Goal: Check status: Check status

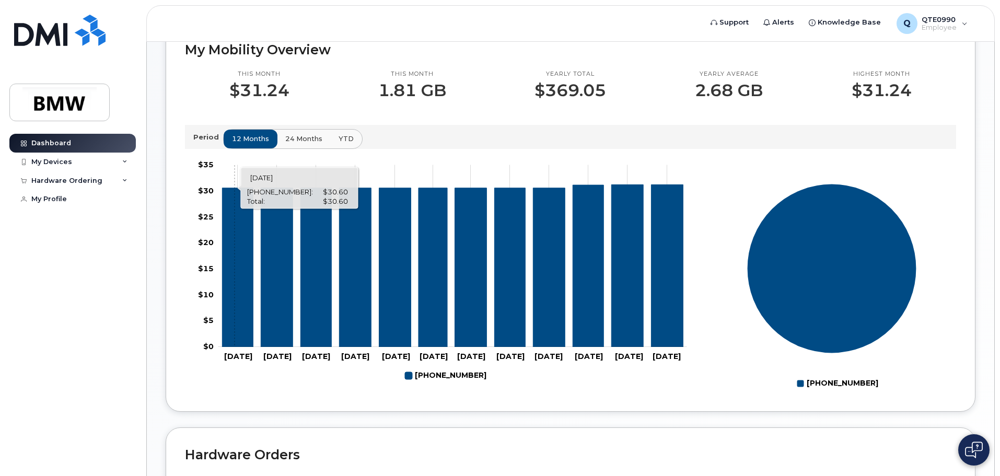
scroll to position [260, 0]
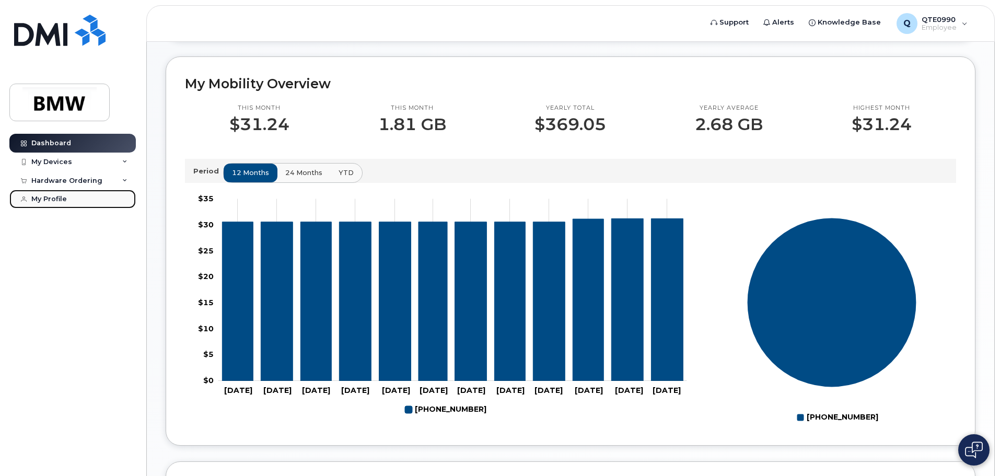
click at [41, 198] on div "My Profile" at bounding box center [49, 199] width 36 height 8
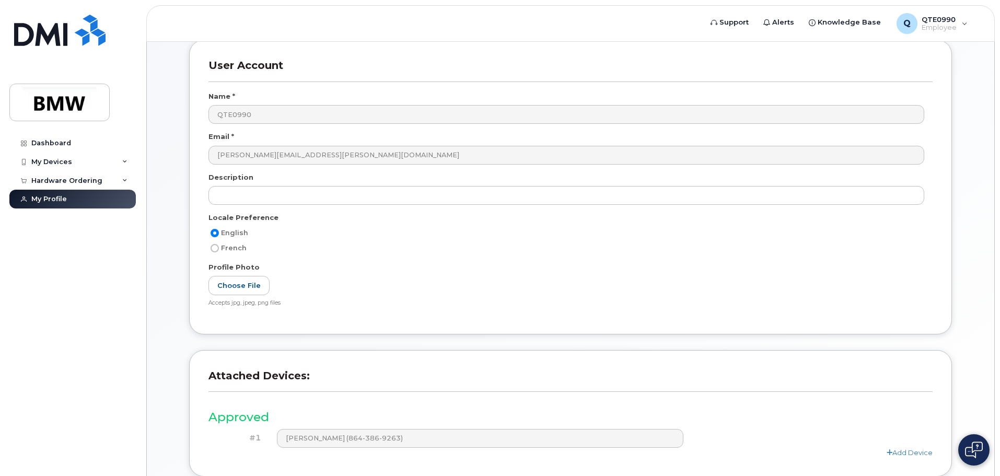
scroll to position [40, 0]
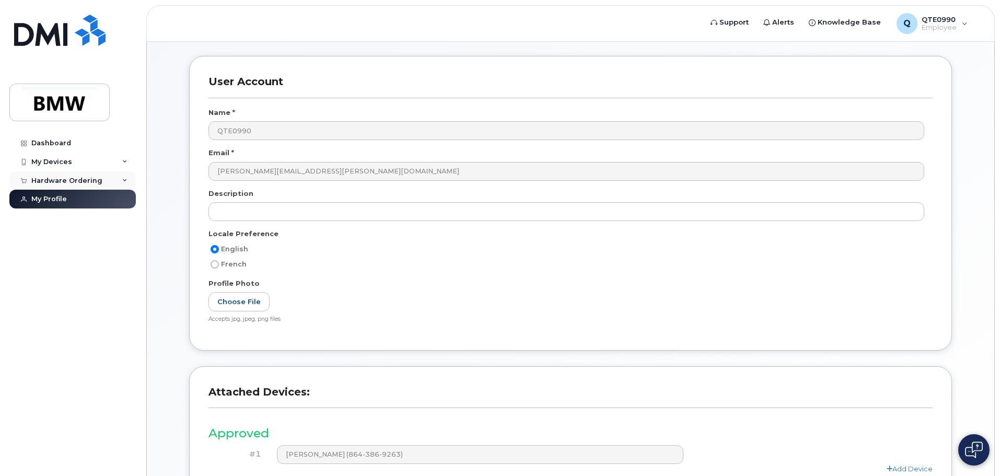
click at [68, 182] on div "Hardware Ordering" at bounding box center [66, 181] width 71 height 8
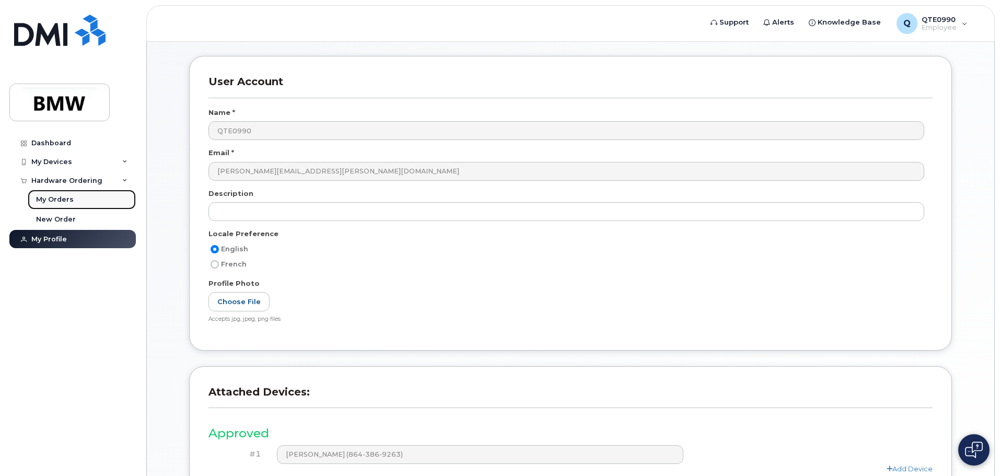
click at [65, 201] on div "My Orders" at bounding box center [55, 199] width 38 height 9
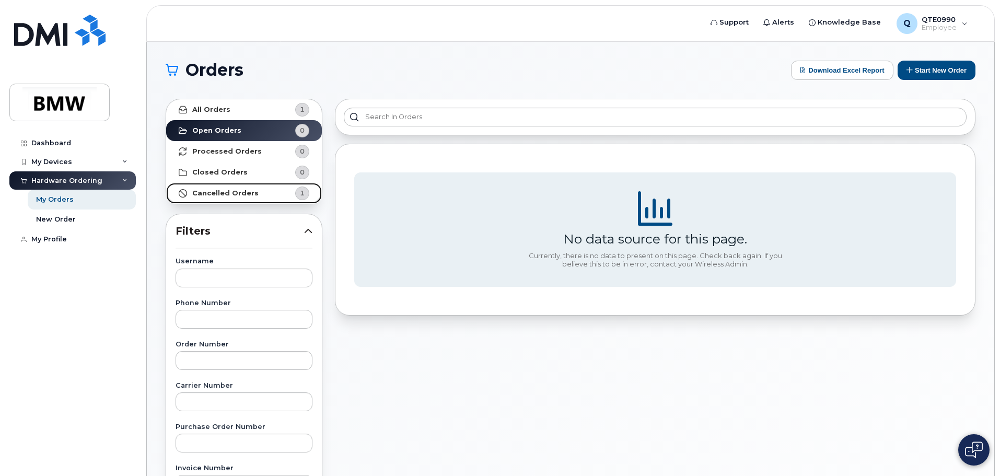
click at [200, 192] on strong "Cancelled Orders" at bounding box center [225, 193] width 66 height 8
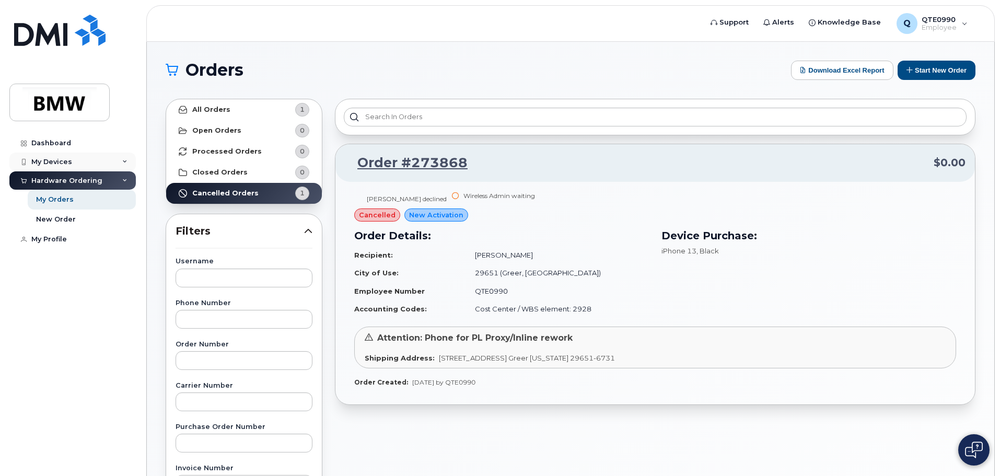
click at [68, 160] on div "My Devices" at bounding box center [51, 162] width 41 height 8
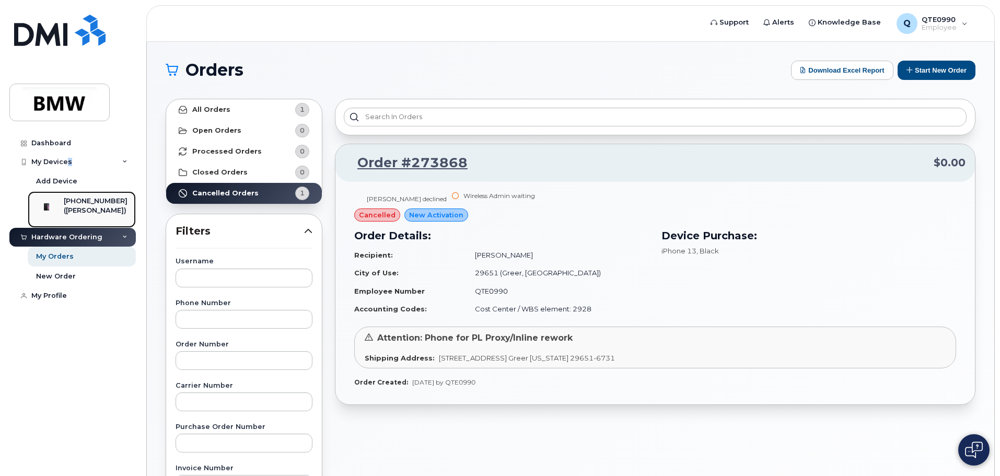
click at [101, 207] on div "([PERSON_NAME])" at bounding box center [96, 210] width 64 height 9
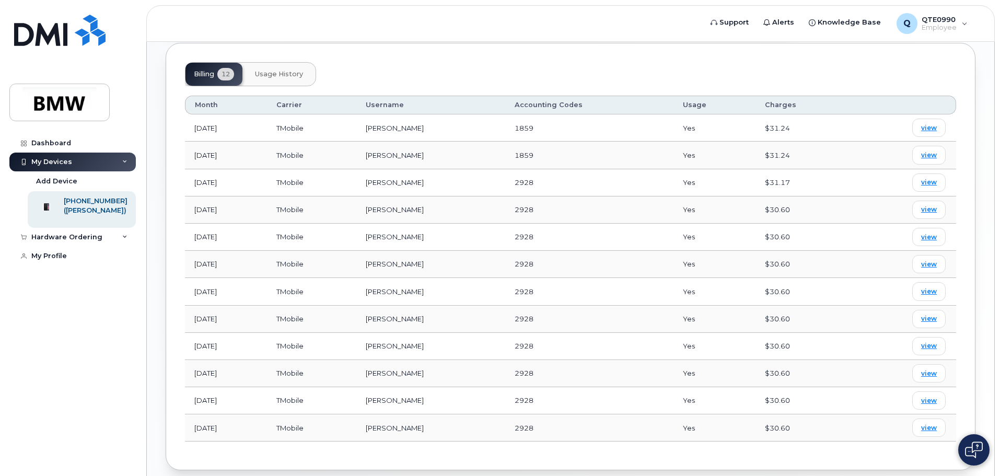
scroll to position [366, 0]
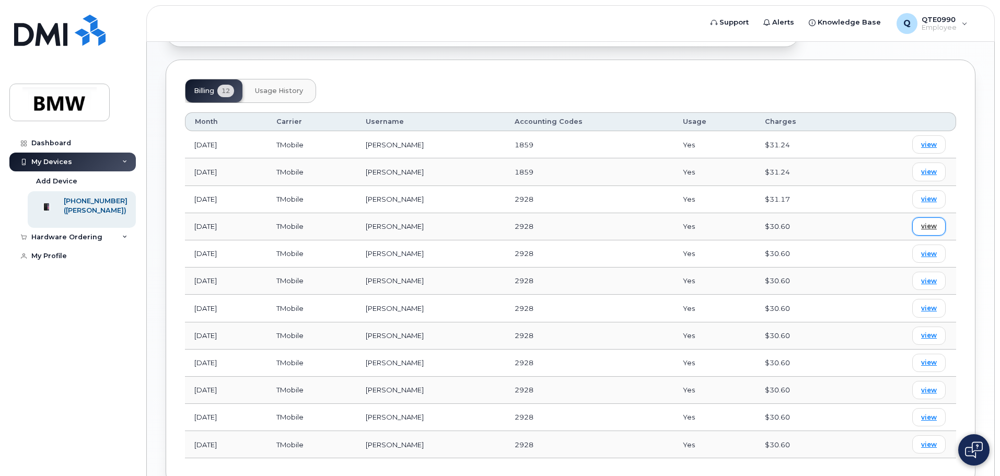
click at [924, 222] on span "view" at bounding box center [929, 226] width 16 height 9
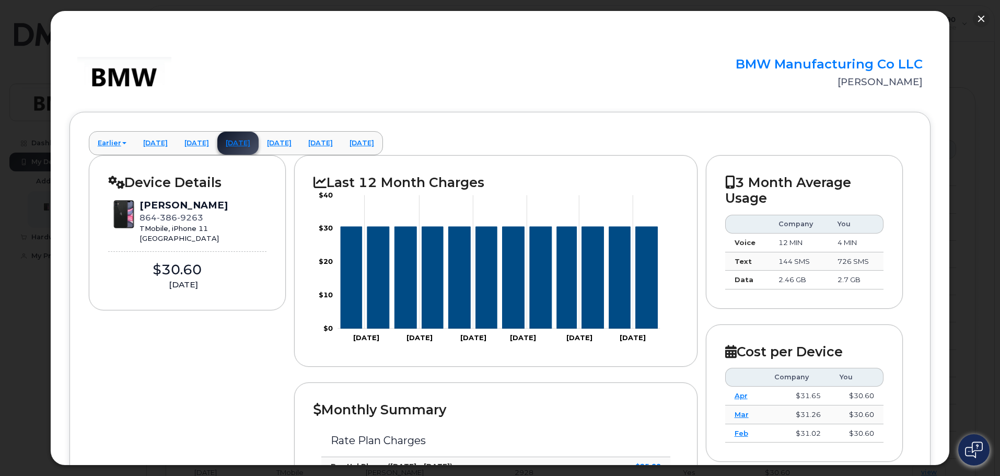
scroll to position [314, 0]
click at [979, 24] on button "button" at bounding box center [981, 18] width 17 height 17
